Goal: Book appointment/travel/reservation

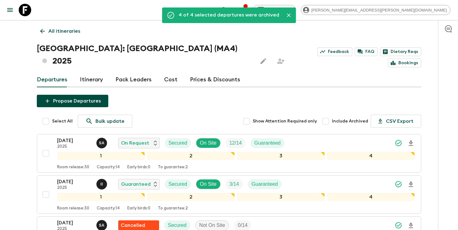
drag, startPoint x: 0, startPoint y: 0, endPoint x: 315, endPoint y: 11, distance: 315.4
click at [228, 11] on icon "search adventures" at bounding box center [224, 9] width 7 height 7
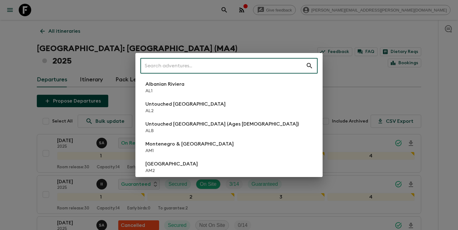
click at [256, 69] on input "text" at bounding box center [222, 65] width 165 height 17
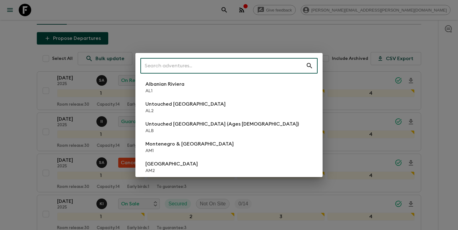
scroll to position [63, 0]
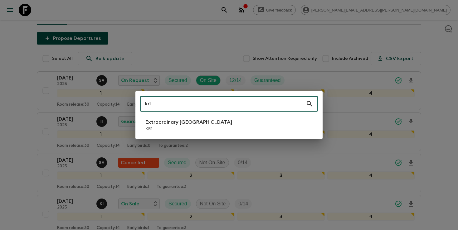
type input "kr1"
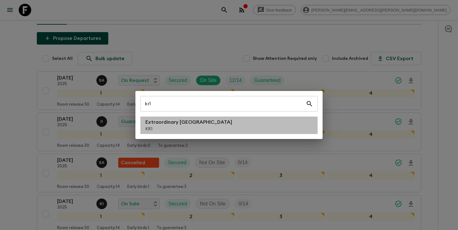
click at [245, 119] on li "Extraordinary [GEOGRAPHIC_DATA] KR1" at bounding box center [228, 125] width 177 height 17
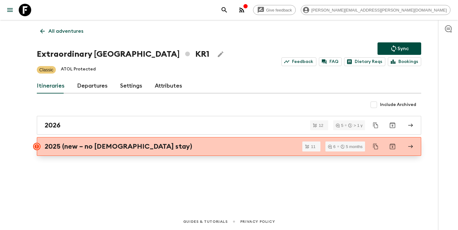
click at [52, 149] on h2 "2025 (new – no [DEMOGRAPHIC_DATA] stay)" at bounding box center [119, 147] width 148 height 8
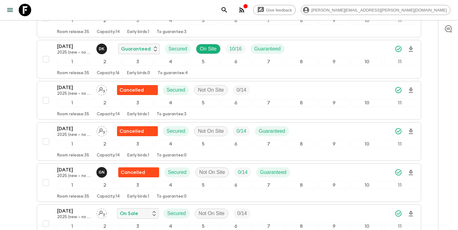
scroll to position [301, 0]
